Goal: Task Accomplishment & Management: Complete application form

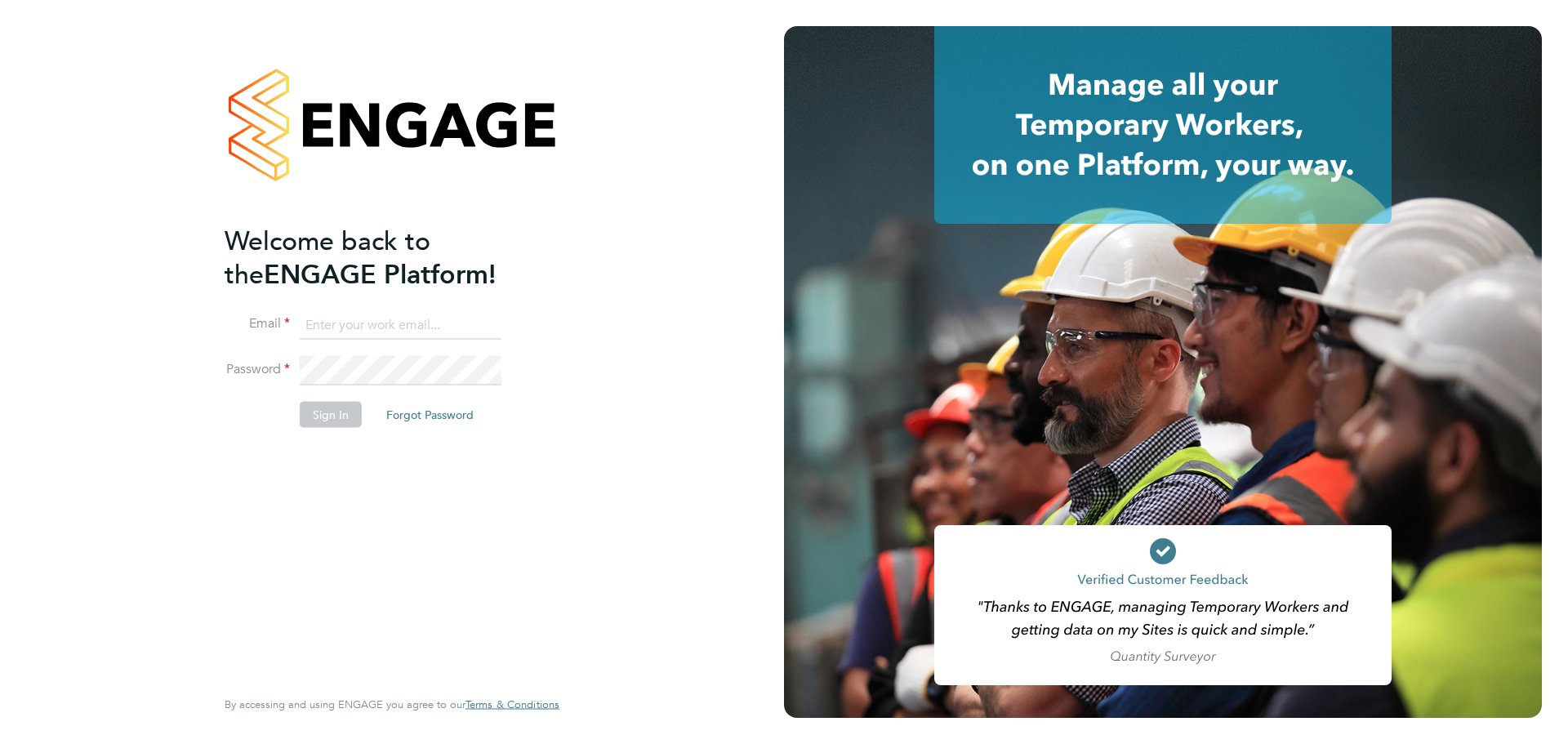
type input "rosa.oliver@wates.co.uk"
drag, startPoint x: 410, startPoint y: 649, endPoint x: 445, endPoint y: 634, distance: 38.1
click at [411, 649] on div "Welcome back to the ENGAGE Platform! Email rosa.oliver@wates.co.uk Password Sig…" at bounding box center [384, 453] width 318 height 460
click at [343, 422] on button "Sign In" at bounding box center [330, 414] width 62 height 26
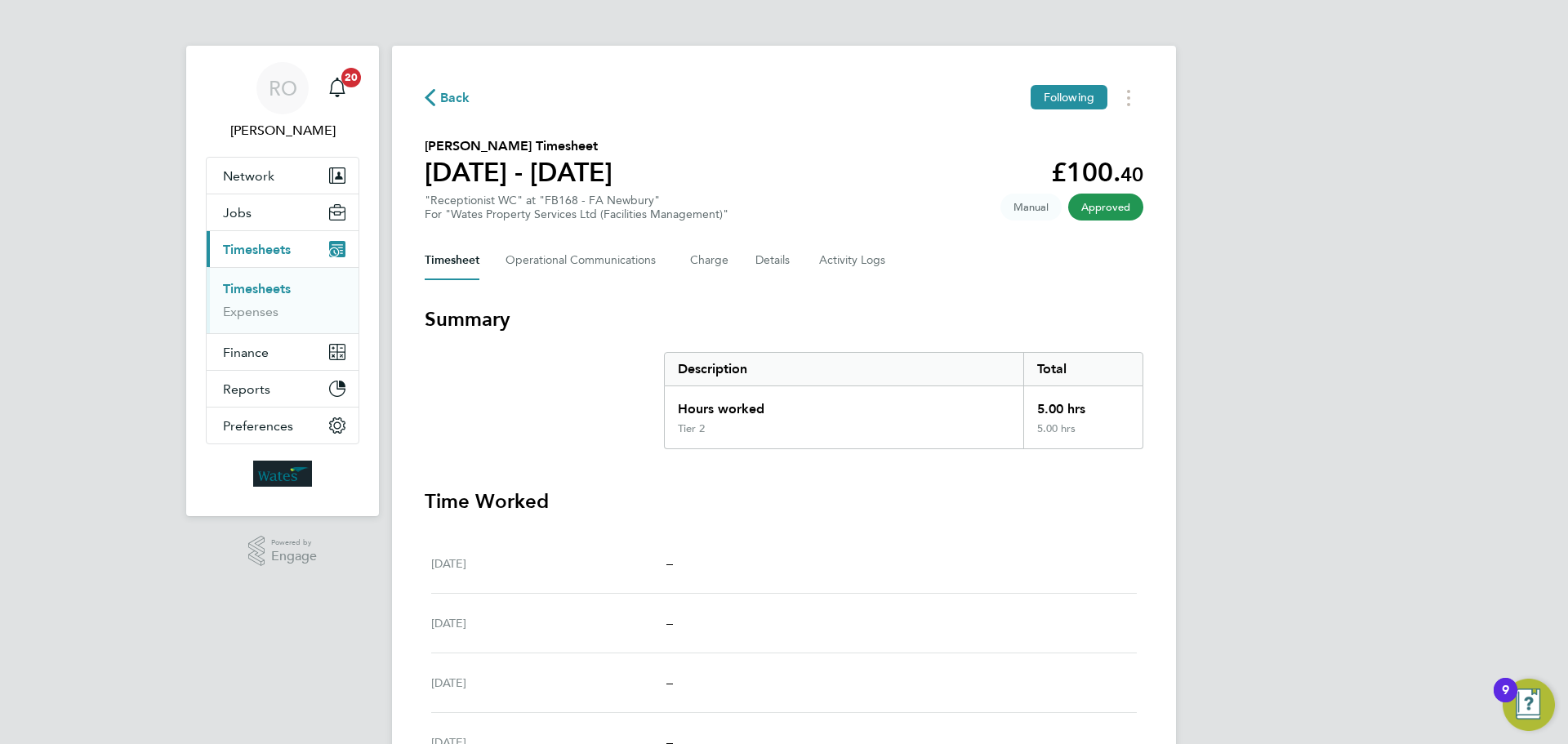
click at [432, 97] on icon "button" at bounding box center [430, 97] width 11 height 17
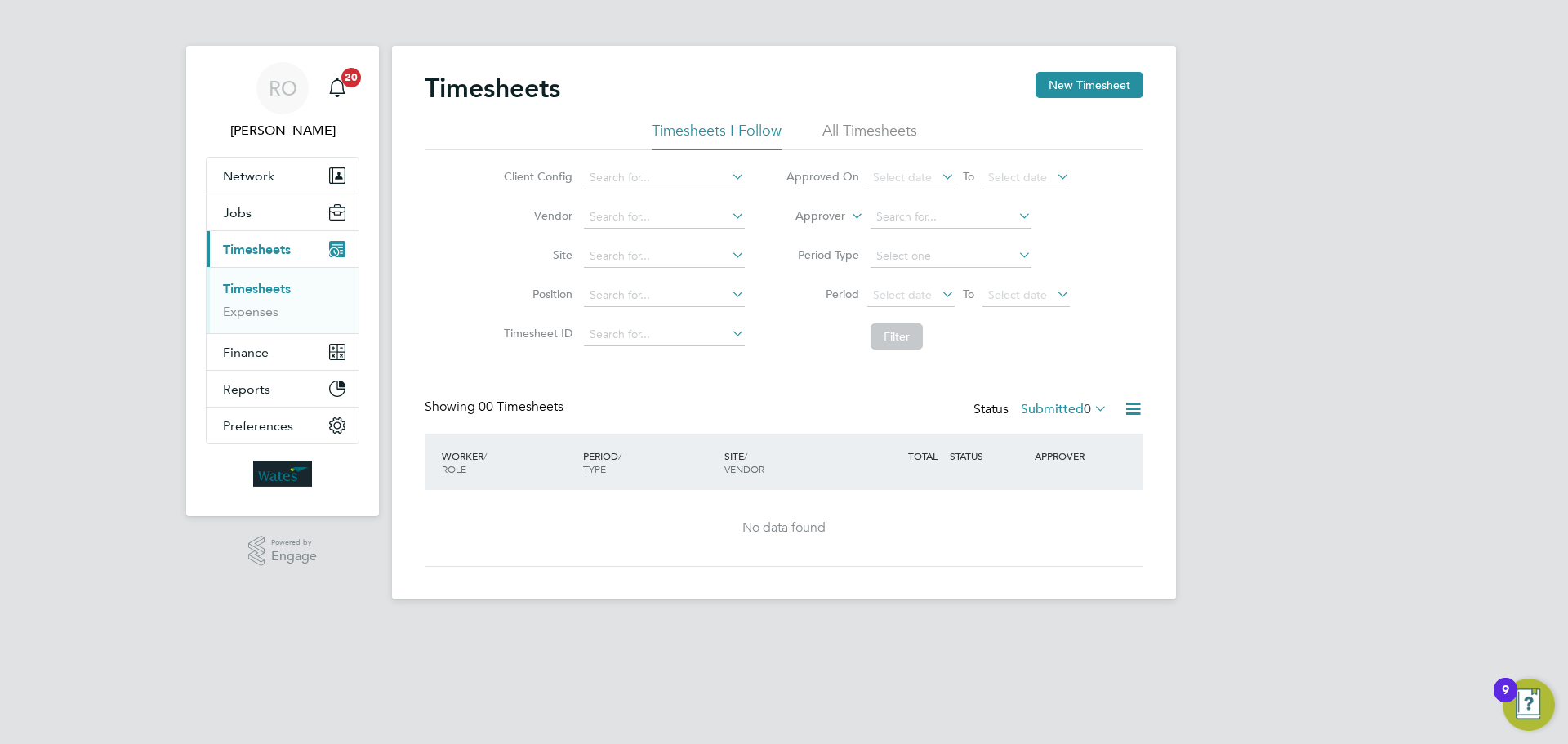
click at [232, 253] on span "Timesheets" at bounding box center [256, 249] width 67 height 15
click at [639, 182] on input at bounding box center [664, 177] width 161 height 22
click at [731, 392] on li "Wates Property Services Ltd (Facilities Management)" at bounding box center [727, 399] width 290 height 22
type input "Wates Property Services Ltd (Facilities Management)"
drag, startPoint x: 734, startPoint y: 202, endPoint x: 725, endPoint y: 209, distance: 11.4
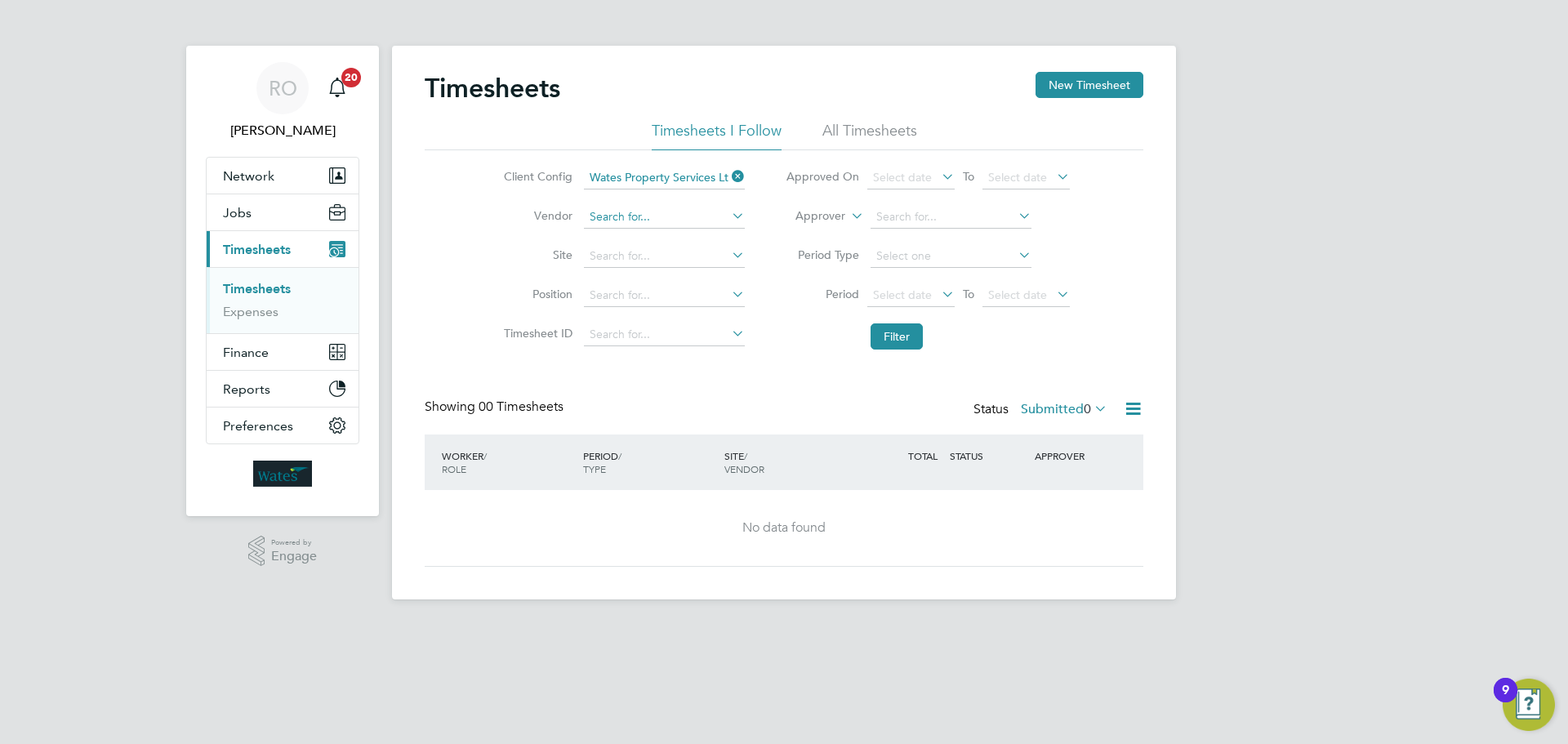
click at [731, 204] on li "Vendor" at bounding box center [621, 218] width 287 height 40
click at [724, 210] on input at bounding box center [664, 217] width 161 height 22
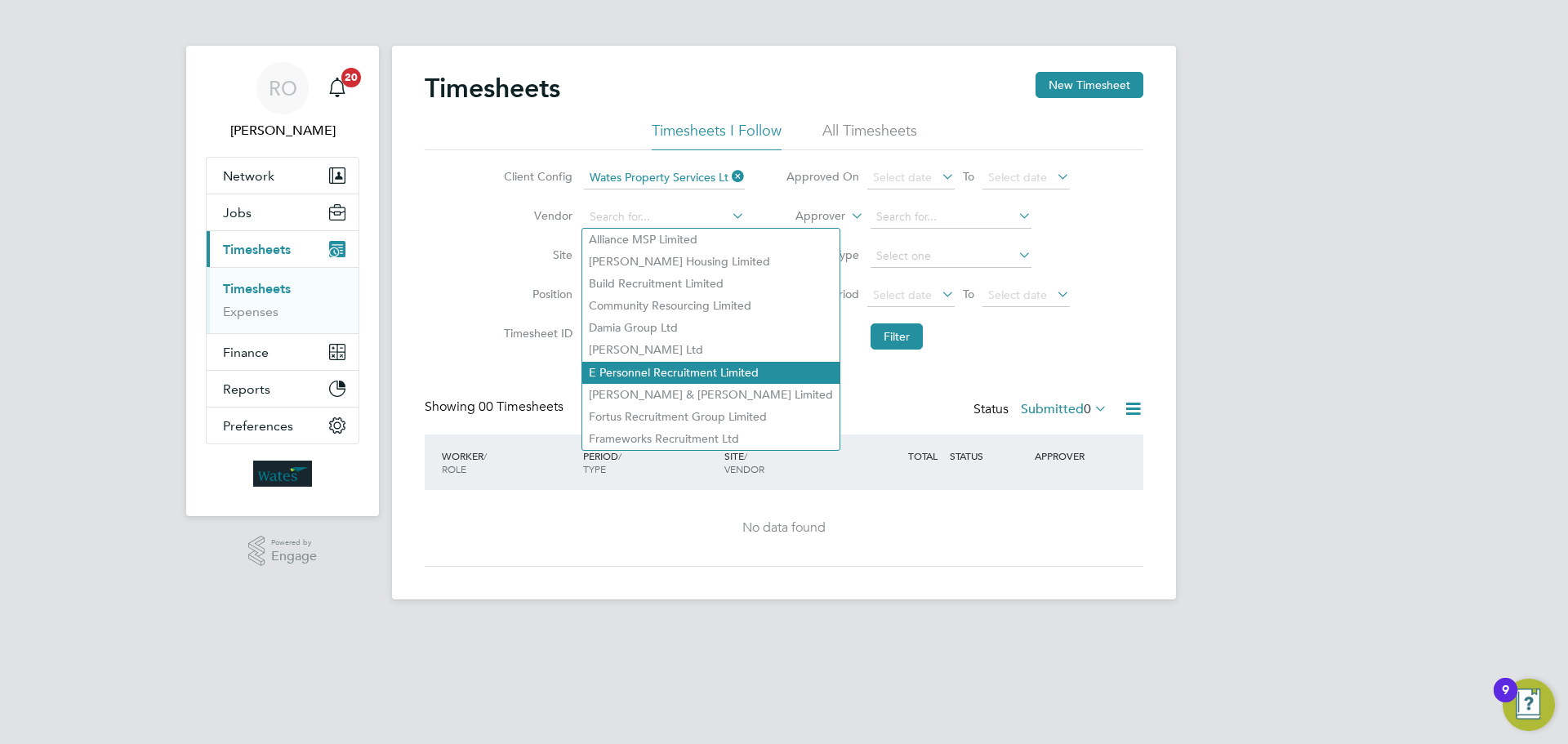
click at [686, 370] on li "E Personnel Recruitment Limited" at bounding box center [711, 372] width 257 height 22
type input "E Personnel Recruitment Limited"
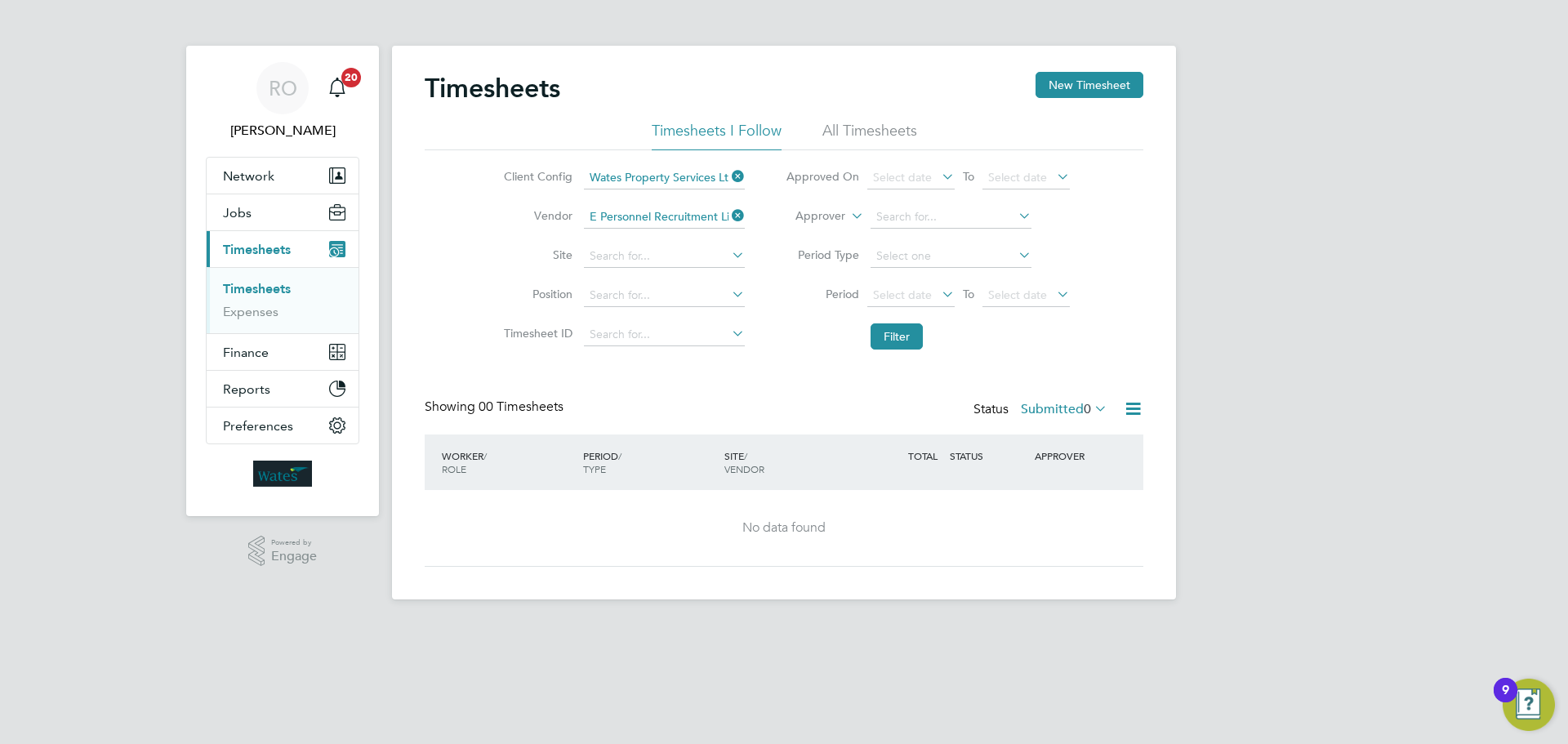
click at [728, 263] on icon at bounding box center [728, 255] width 0 height 22
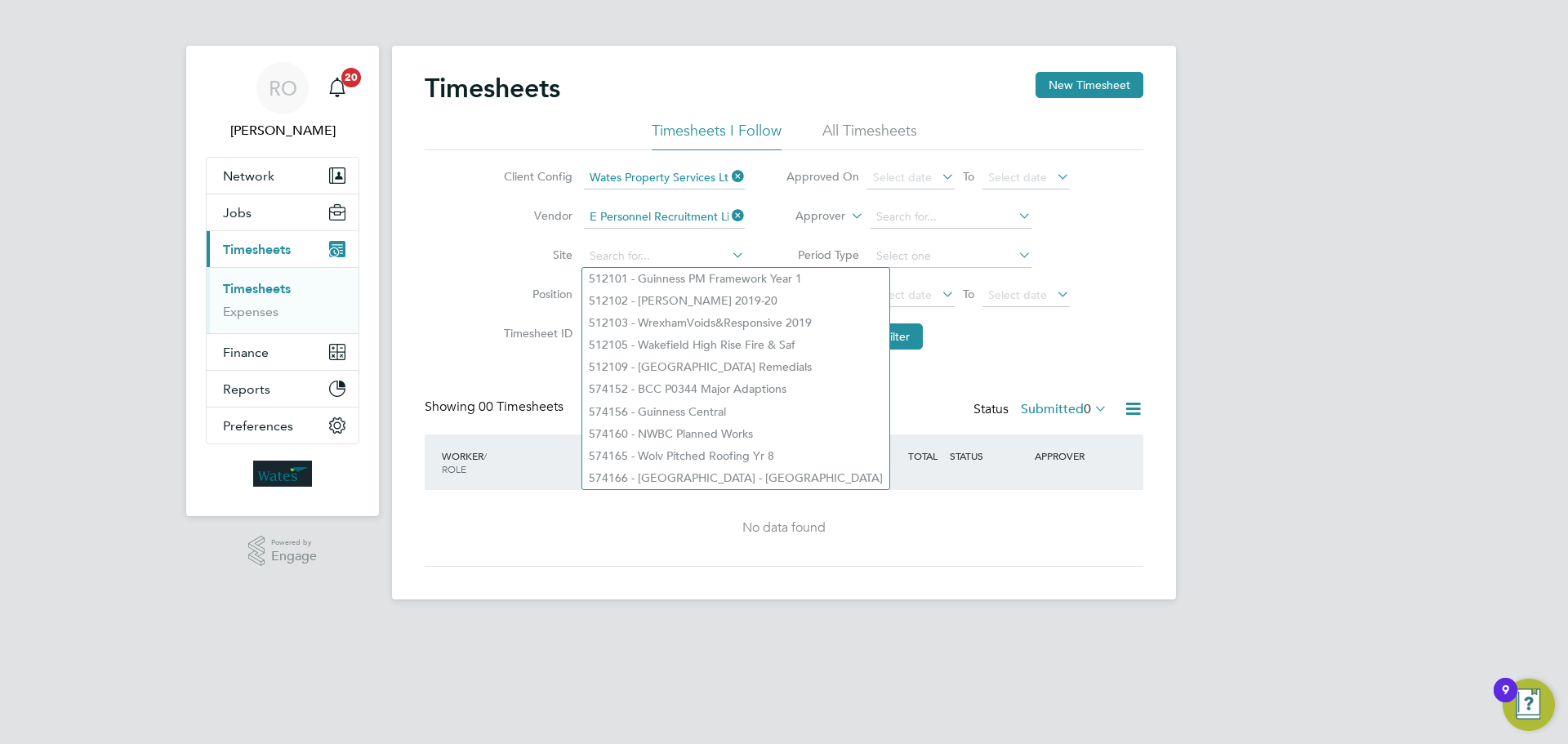
click at [637, 242] on li "Site" at bounding box center [621, 256] width 287 height 40
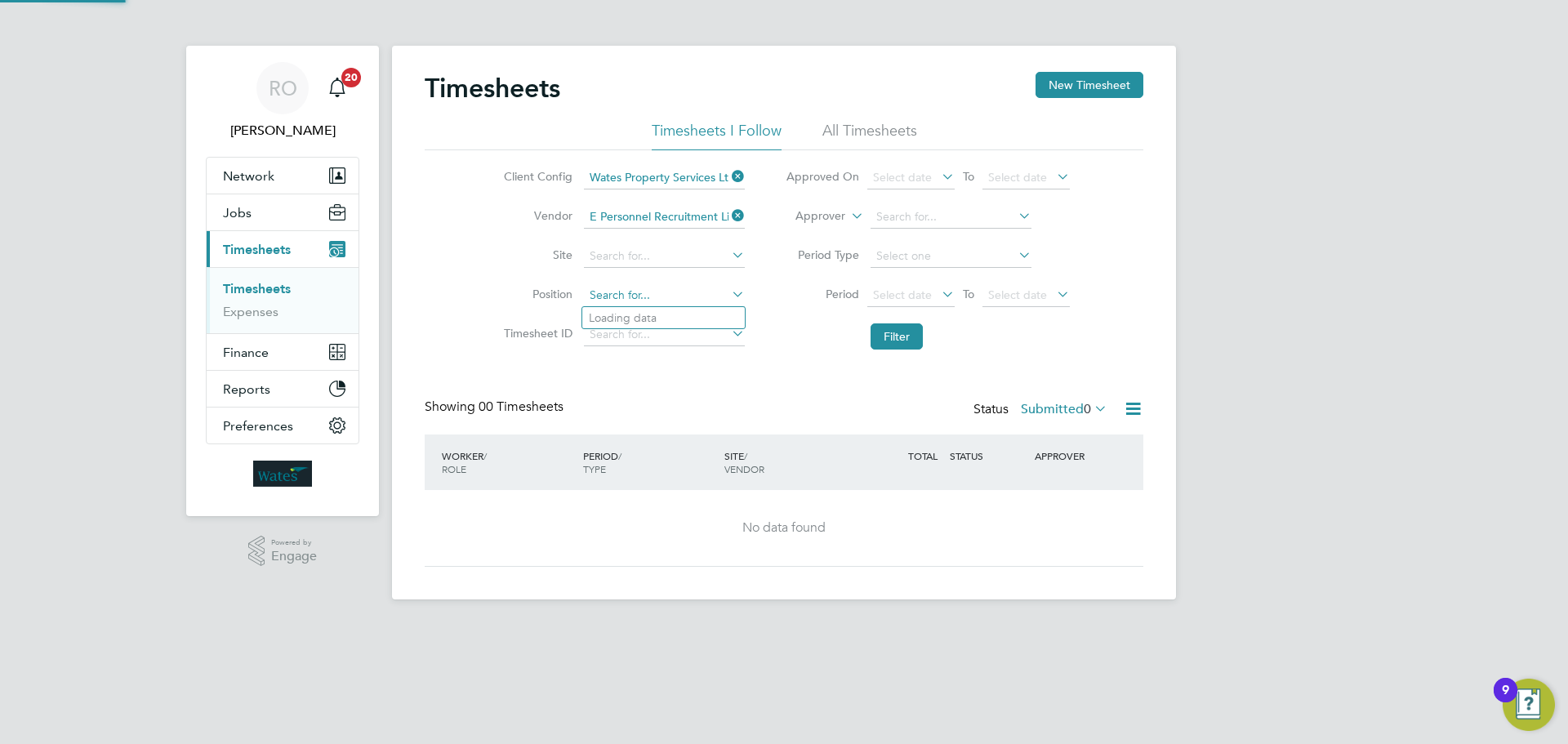
click at [692, 292] on input at bounding box center [664, 295] width 161 height 22
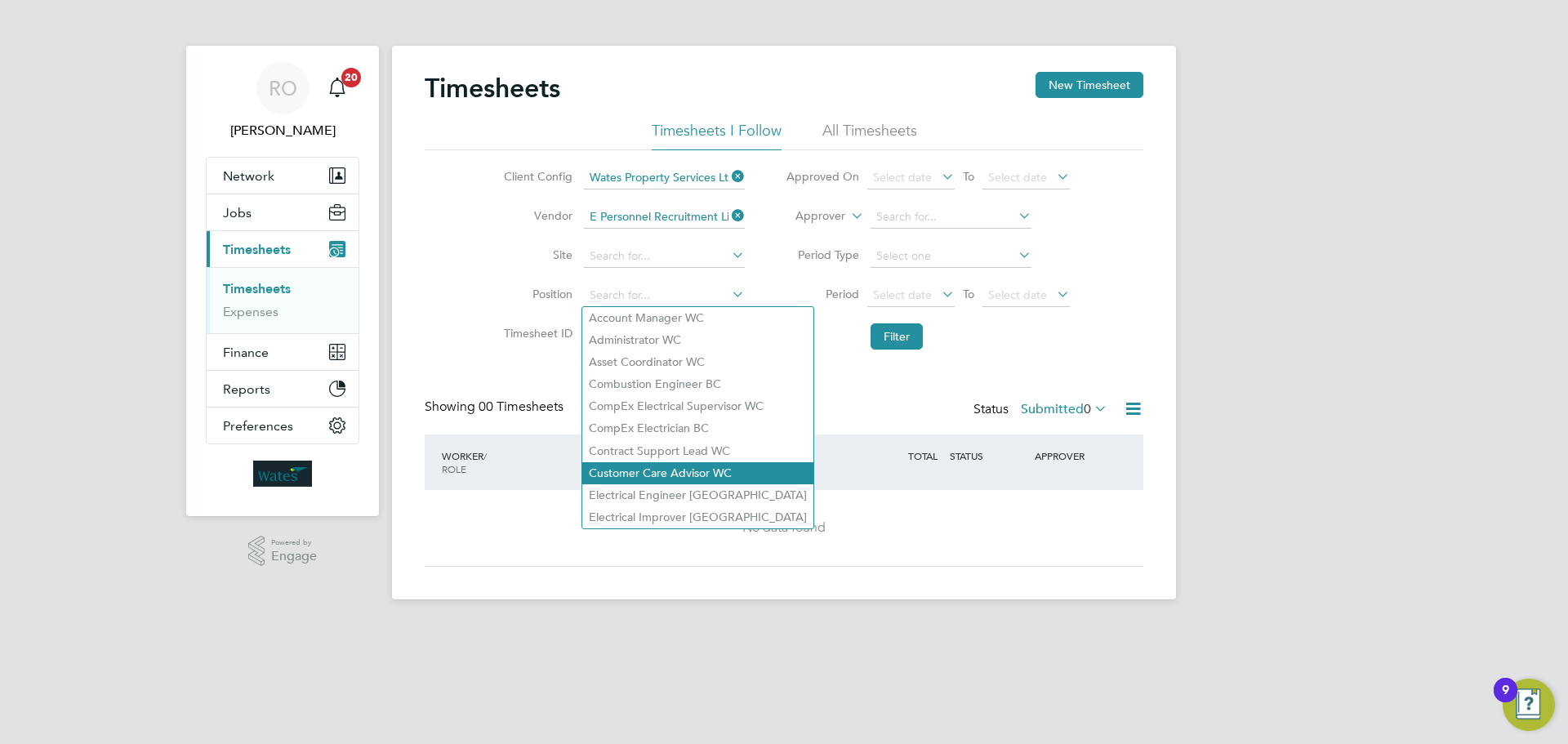
click at [688, 468] on li "Customer Care Advisor WC" at bounding box center [698, 473] width 231 height 22
type input "Customer Care Advisor WC"
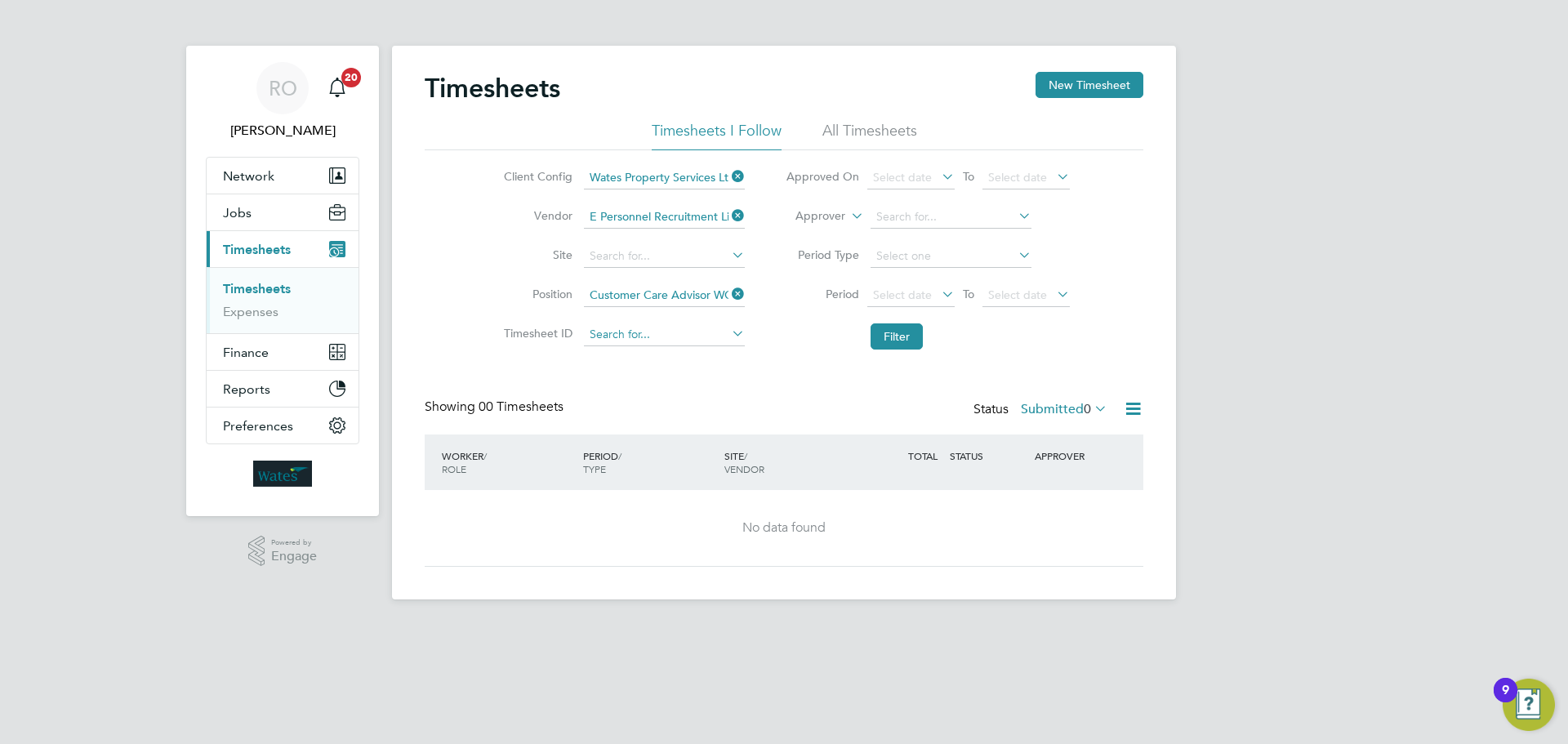
click at [689, 332] on input at bounding box center [664, 335] width 161 height 22
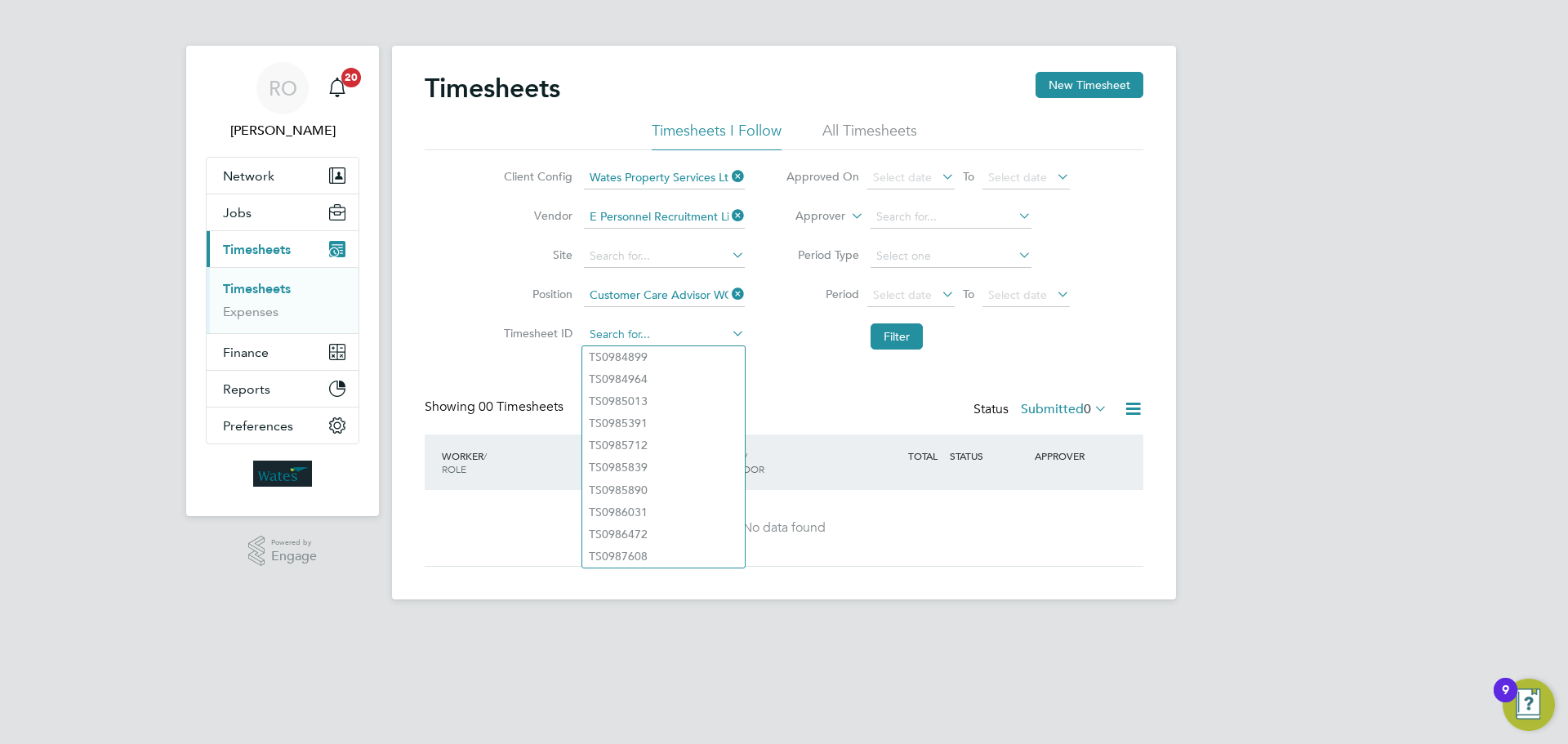
click at [720, 332] on input at bounding box center [664, 335] width 161 height 22
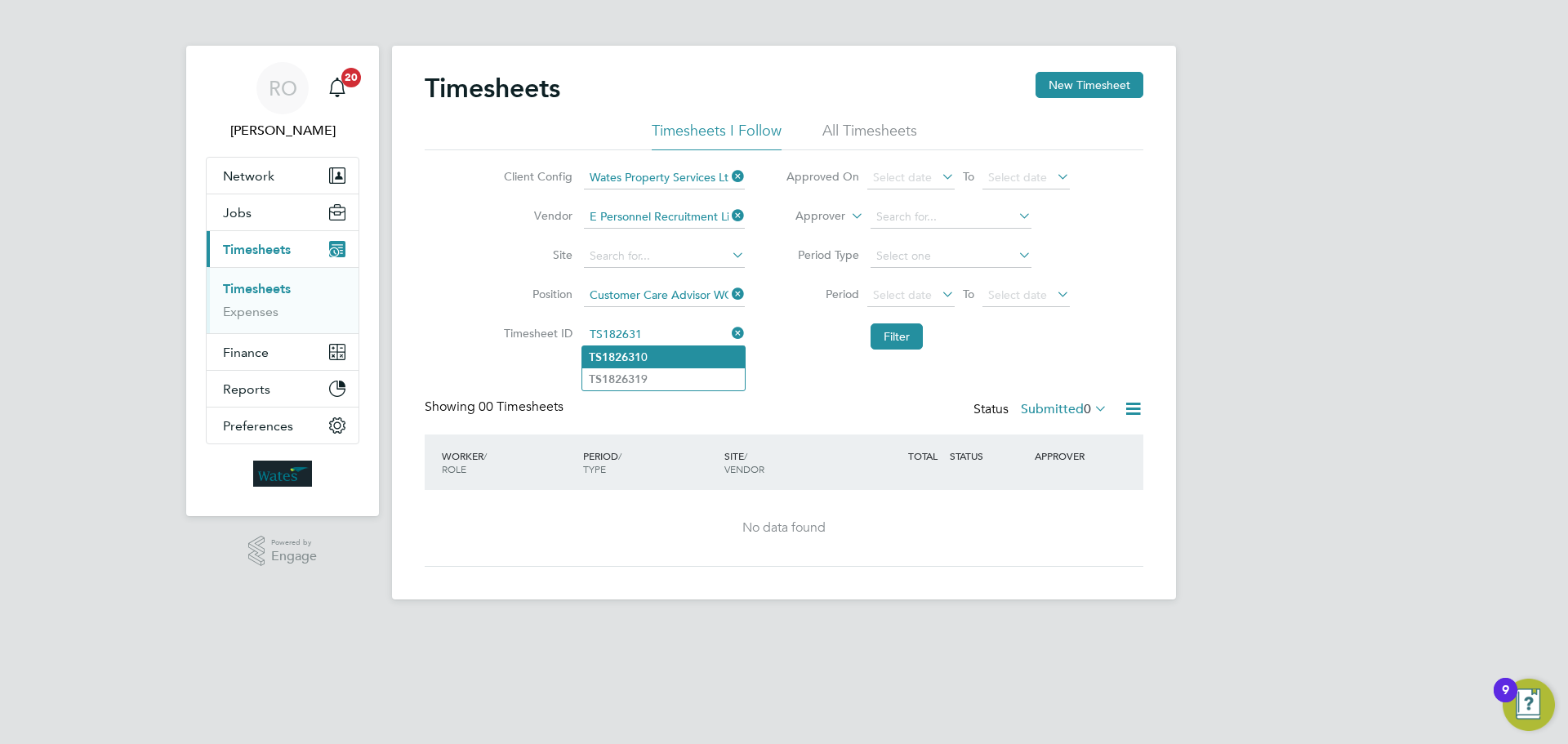
click at [665, 355] on li "TS182631 0" at bounding box center [664, 357] width 163 height 22
type input "TS1826310"
click at [658, 337] on input at bounding box center [664, 335] width 161 height 22
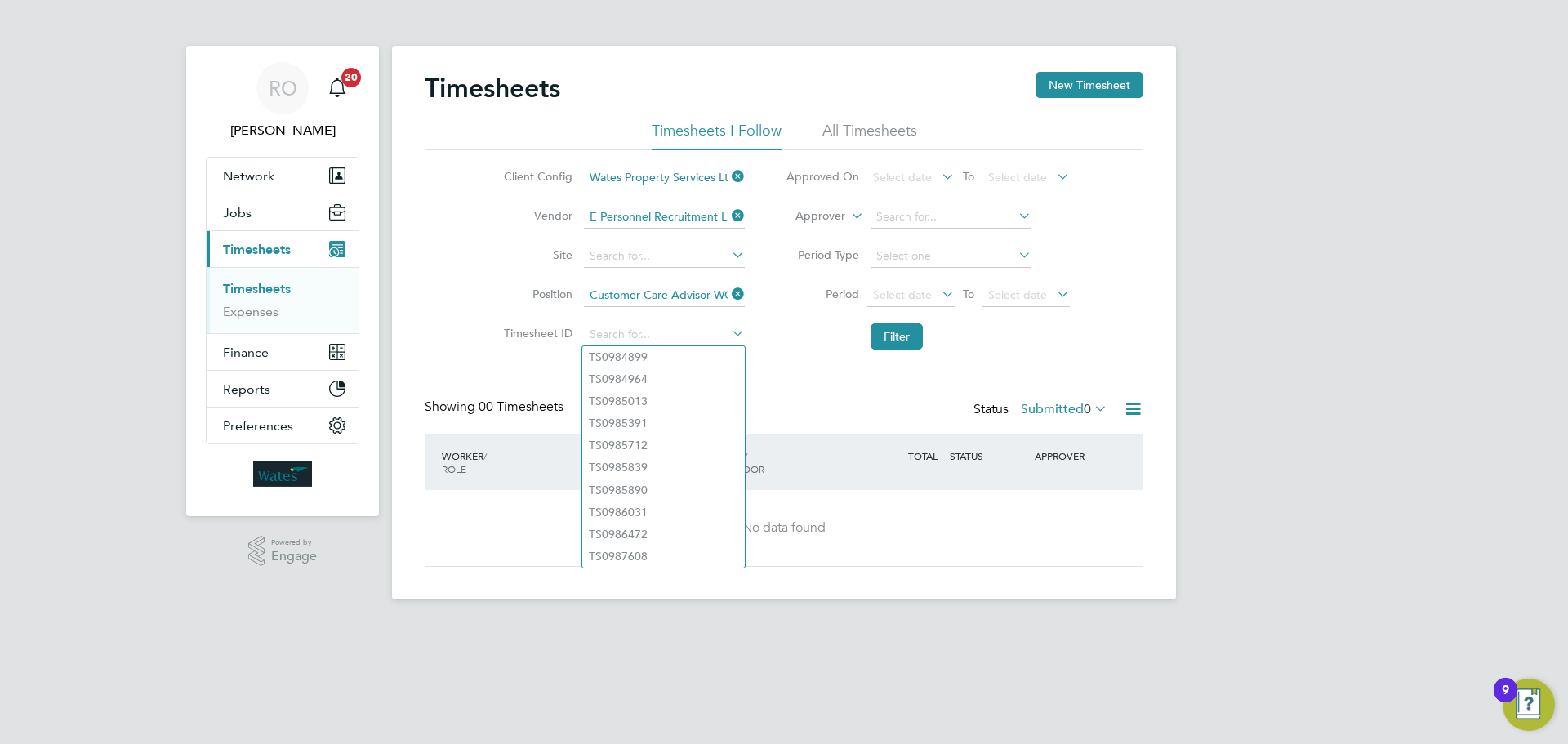
click at [788, 356] on li "Filter" at bounding box center [927, 336] width 325 height 42
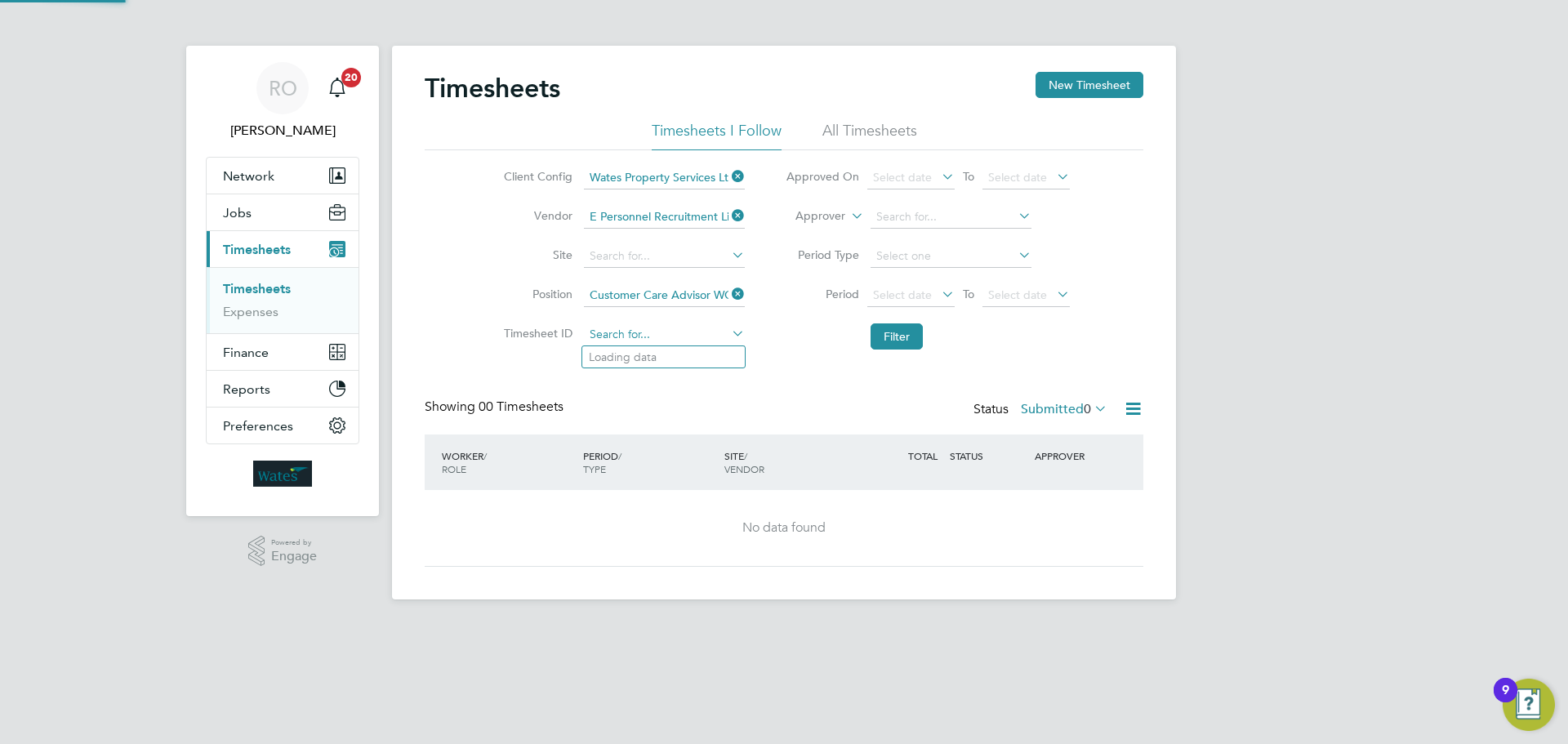
click at [608, 334] on input at bounding box center [664, 335] width 161 height 22
type input "TS826310"
click at [866, 130] on li "All Timesheets" at bounding box center [869, 135] width 94 height 30
drag, startPoint x: 737, startPoint y: 296, endPoint x: 748, endPoint y: 220, distance: 76.8
click at [728, 291] on icon at bounding box center [728, 293] width 0 height 22
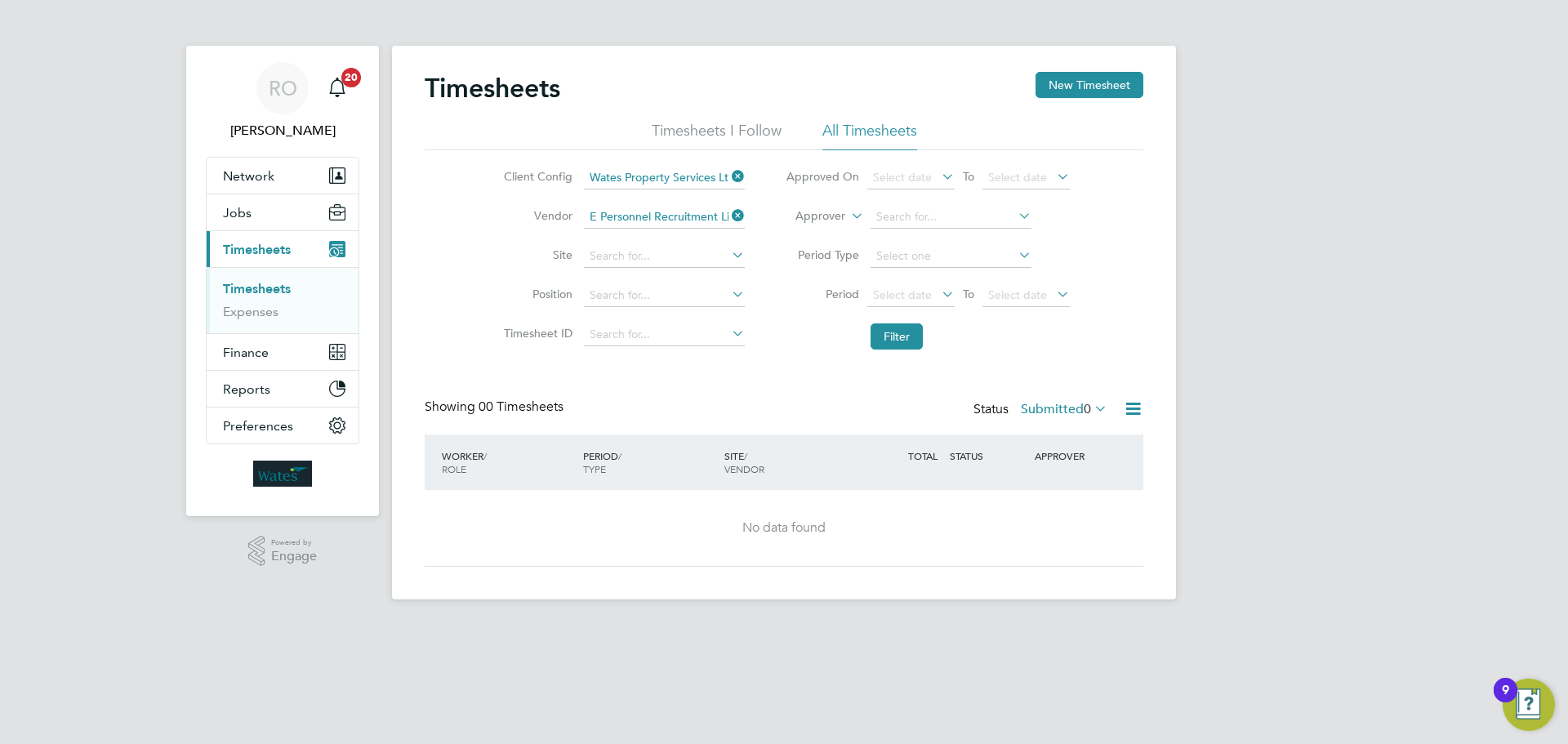
click at [728, 218] on icon at bounding box center [728, 215] width 0 height 22
click at [728, 173] on icon at bounding box center [728, 175] width 0 height 22
click at [610, 334] on input at bounding box center [664, 335] width 161 height 22
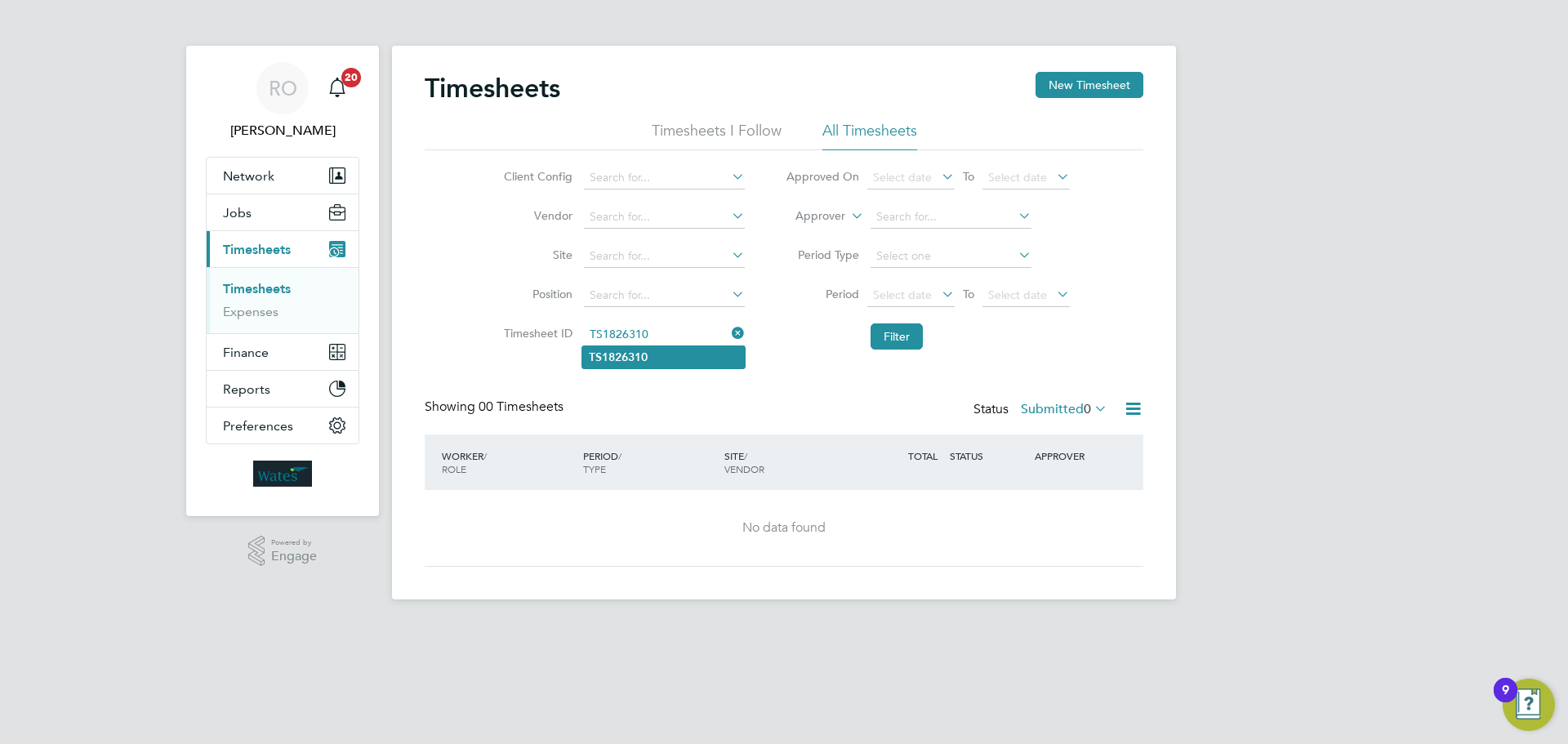
type input "TS1826310"
click at [622, 355] on b "TS1826310" at bounding box center [618, 357] width 58 height 13
